Goal: Complete application form

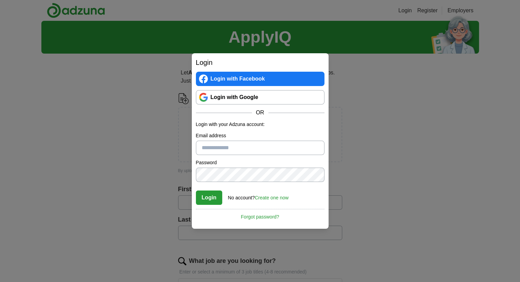
click at [243, 149] on input "Email address" at bounding box center [260, 148] width 129 height 14
type input "**********"
click at [196, 191] on button "Login" at bounding box center [209, 198] width 27 height 14
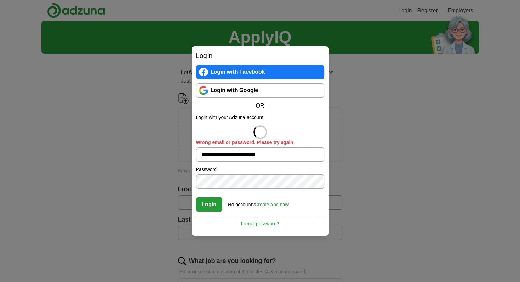
click at [268, 204] on link "Create one now" at bounding box center [272, 204] width 34 height 5
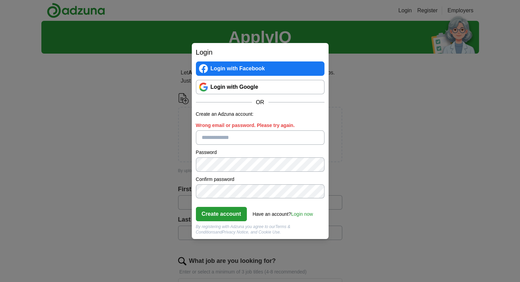
click at [256, 137] on input "Wrong email or password. Please try again." at bounding box center [260, 138] width 129 height 14
type input "**********"
click button "Create account" at bounding box center [221, 214] width 51 height 14
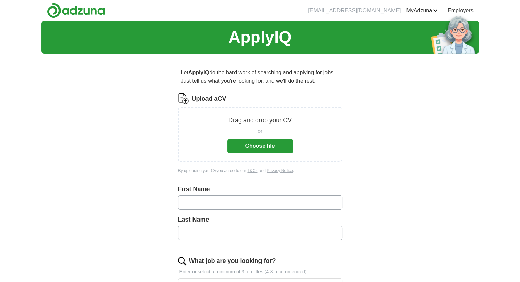
click at [282, 144] on button "Choose file" at bounding box center [260, 146] width 66 height 14
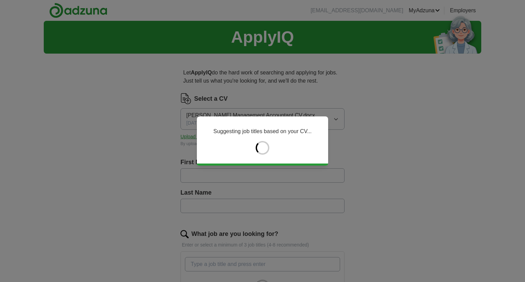
type input "*****"
type input "*******"
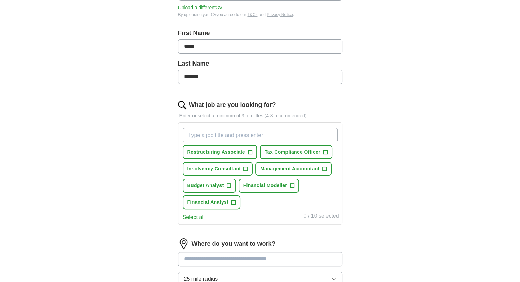
scroll to position [137, 0]
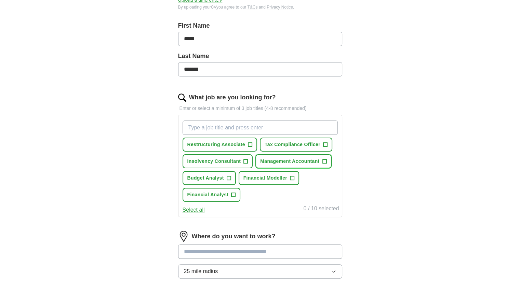
click at [323, 159] on span "+" at bounding box center [324, 161] width 4 height 5
click at [269, 126] on input "What job are you looking for?" at bounding box center [260, 128] width 155 height 14
type input "senior accountant"
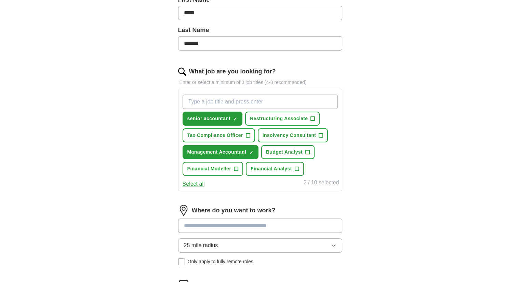
scroll to position [205, 0]
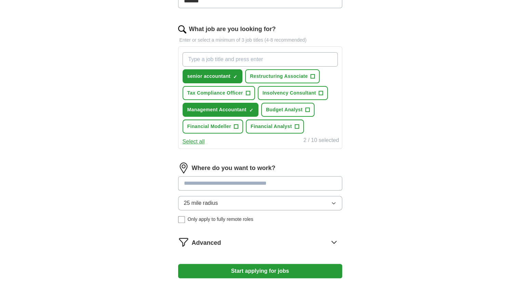
click at [237, 182] on div "Where do you want to work? 25 mile radius Only apply to fully remote roles" at bounding box center [260, 196] width 164 height 66
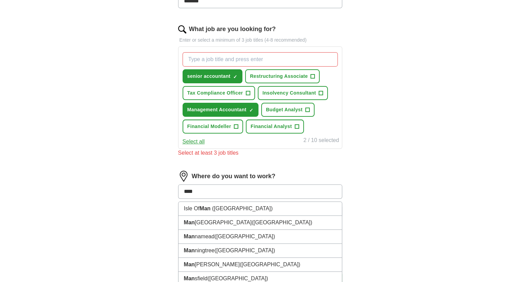
type input "*****"
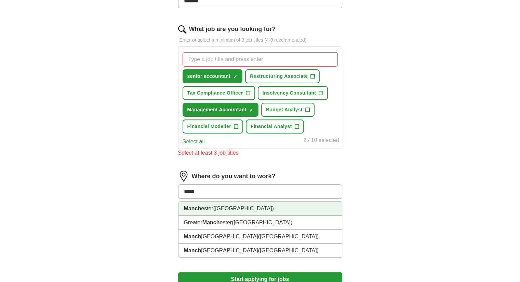
click at [247, 210] on span "(Greater Manchester)" at bounding box center [243, 209] width 61 height 6
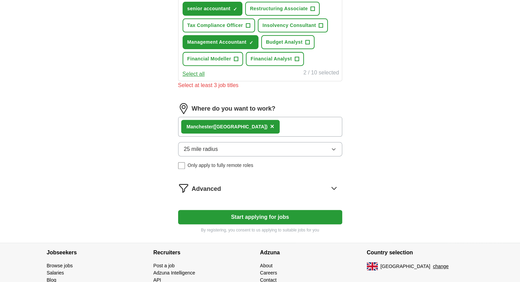
scroll to position [274, 0]
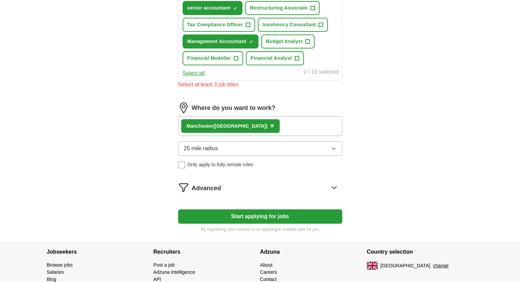
click at [255, 211] on button "Start applying for jobs" at bounding box center [260, 217] width 164 height 14
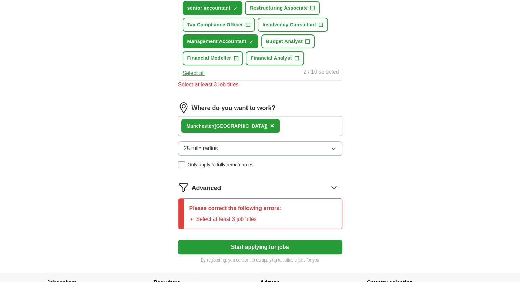
click at [247, 187] on div "Advanced" at bounding box center [267, 187] width 150 height 11
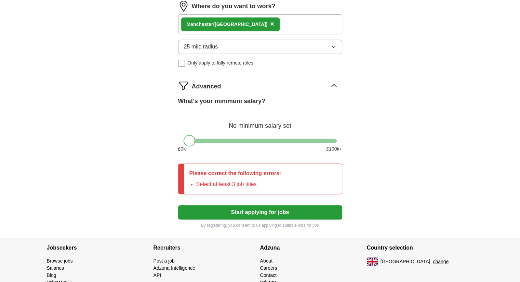
scroll to position [376, 0]
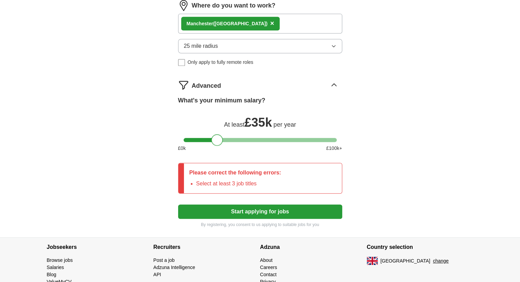
drag, startPoint x: 188, startPoint y: 137, endPoint x: 216, endPoint y: 147, distance: 29.7
click at [216, 147] on div "What's your minimum salary? At least £ 35k per year £ 0 k £ 100 k+" at bounding box center [260, 127] width 164 height 62
click at [243, 222] on p "By registering, you consent to us applying to suitable jobs for you" at bounding box center [260, 225] width 164 height 6
click at [240, 212] on button "Start applying for jobs" at bounding box center [260, 212] width 164 height 14
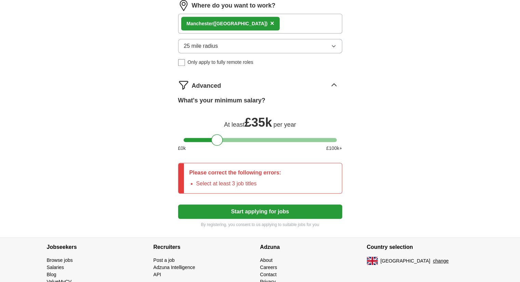
click at [240, 212] on button "Start applying for jobs" at bounding box center [260, 212] width 164 height 14
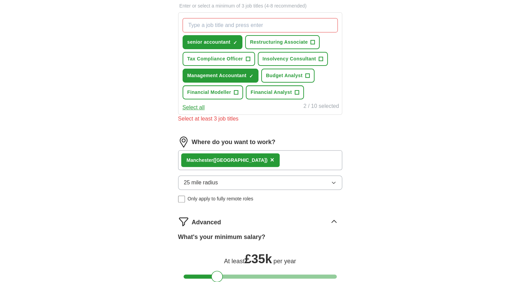
scroll to position [205, 0]
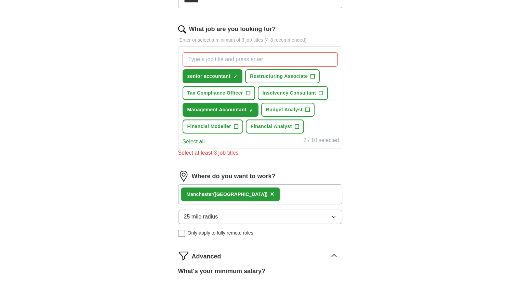
click at [238, 55] on input "What job are you looking for?" at bounding box center [260, 59] width 155 height 14
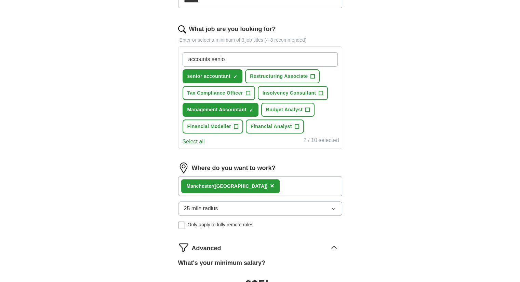
type input "accounts senior"
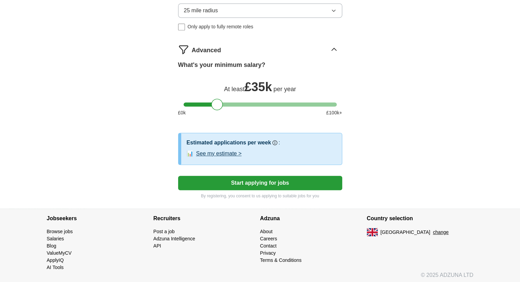
click at [255, 181] on button "Start applying for jobs" at bounding box center [260, 183] width 164 height 14
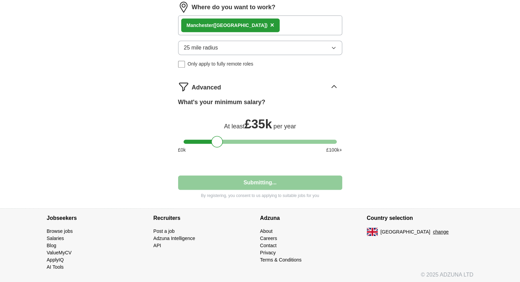
scroll to position [420, 0]
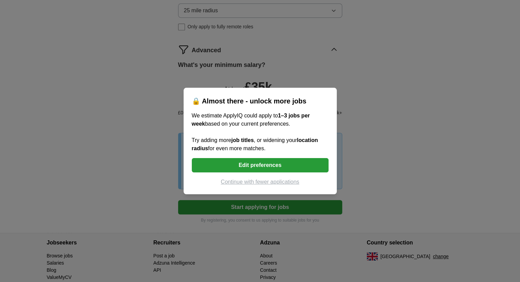
click at [269, 164] on button "Edit preferences" at bounding box center [260, 165] width 137 height 14
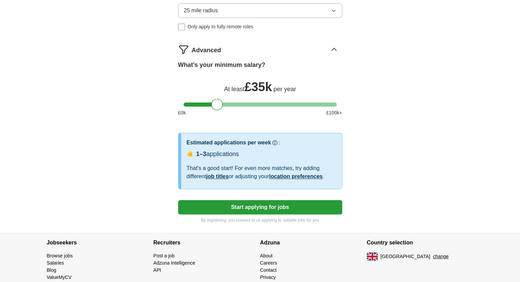
click at [269, 200] on button "Start applying for jobs" at bounding box center [260, 207] width 164 height 14
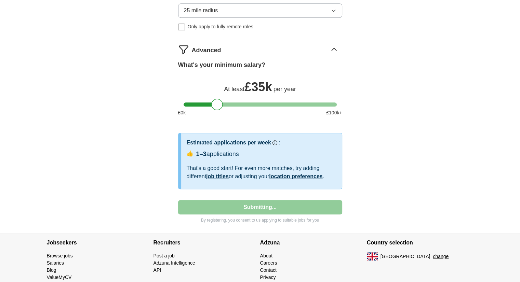
select select "**"
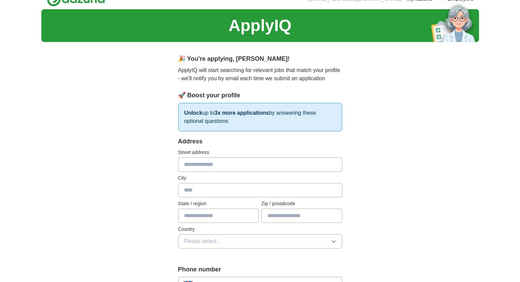
scroll to position [0, 0]
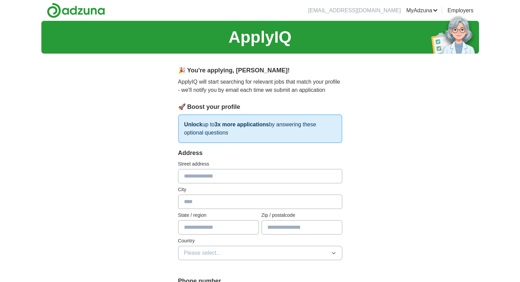
click at [242, 173] on input "text" at bounding box center [260, 176] width 164 height 14
click at [286, 228] on input "text" at bounding box center [302, 228] width 81 height 14
type input "*****"
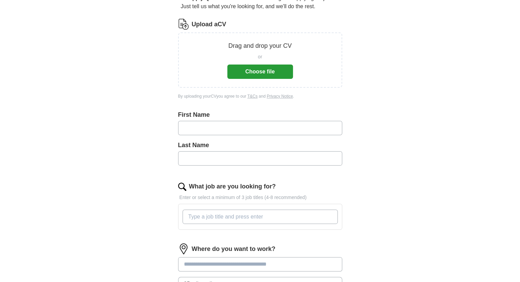
scroll to position [74, 0]
